Goal: Find specific page/section: Find specific page/section

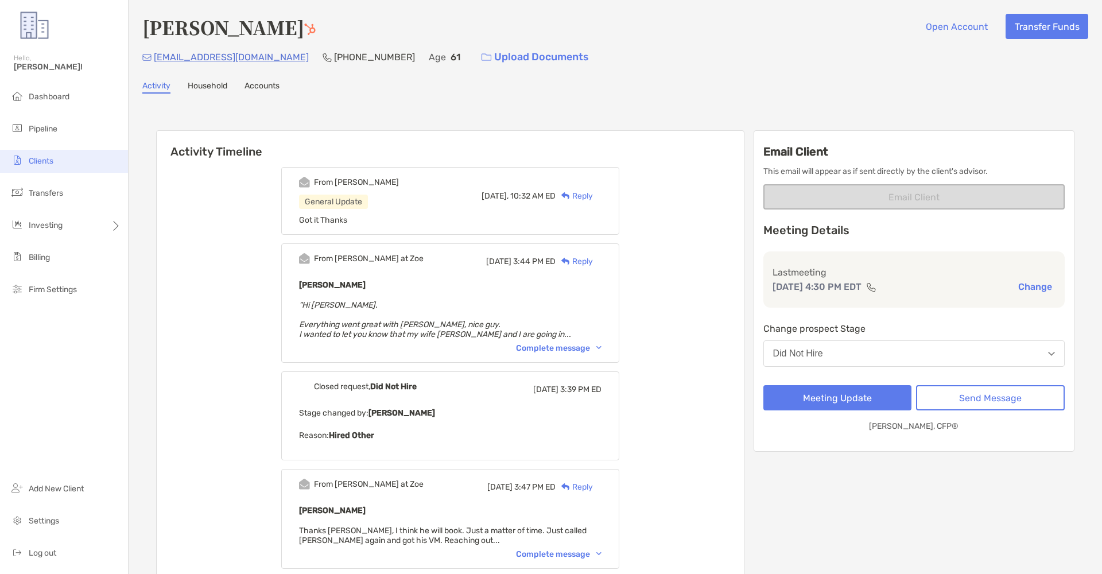
click at [61, 157] on li "Clients" at bounding box center [64, 161] width 128 height 23
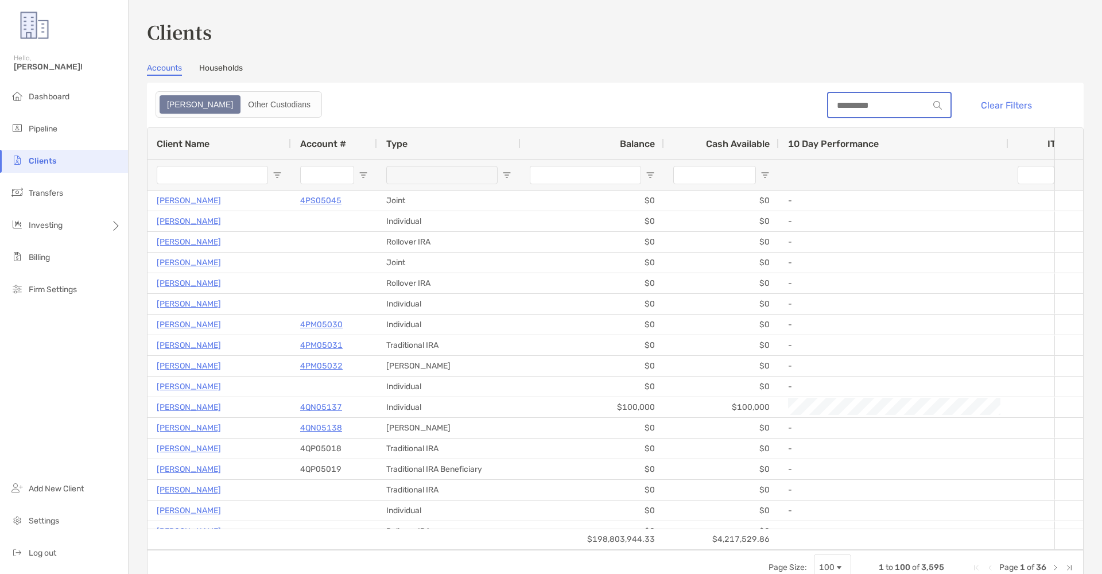
click at [877, 104] on input at bounding box center [878, 105] width 100 height 10
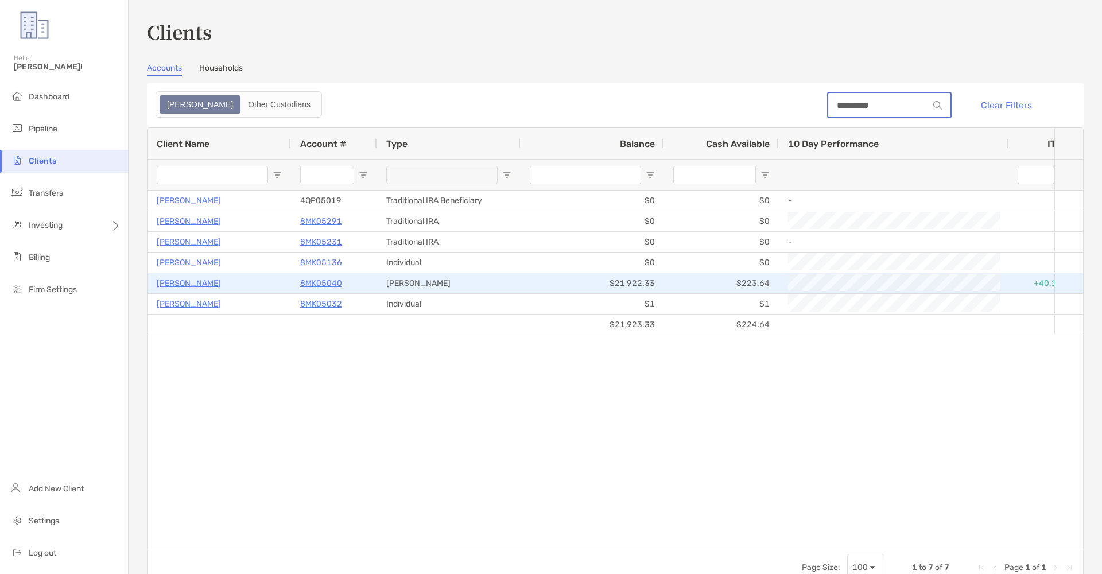
type input "*********"
click at [311, 278] on p "8MK05040" at bounding box center [321, 283] width 42 height 14
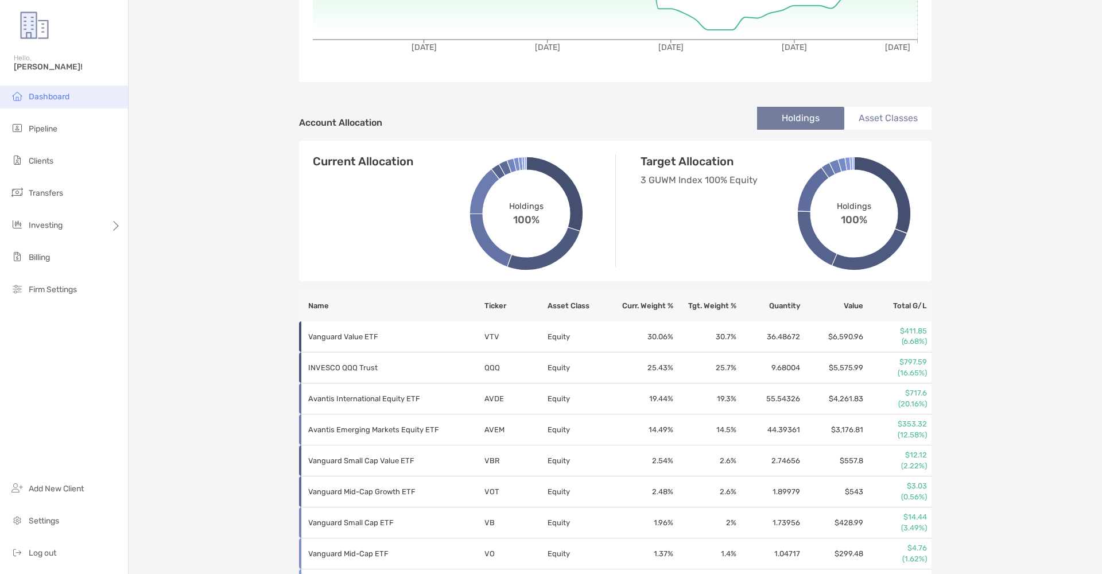
scroll to position [0, 1]
click at [22, 96] on img at bounding box center [17, 96] width 14 height 14
